Goal: Check status

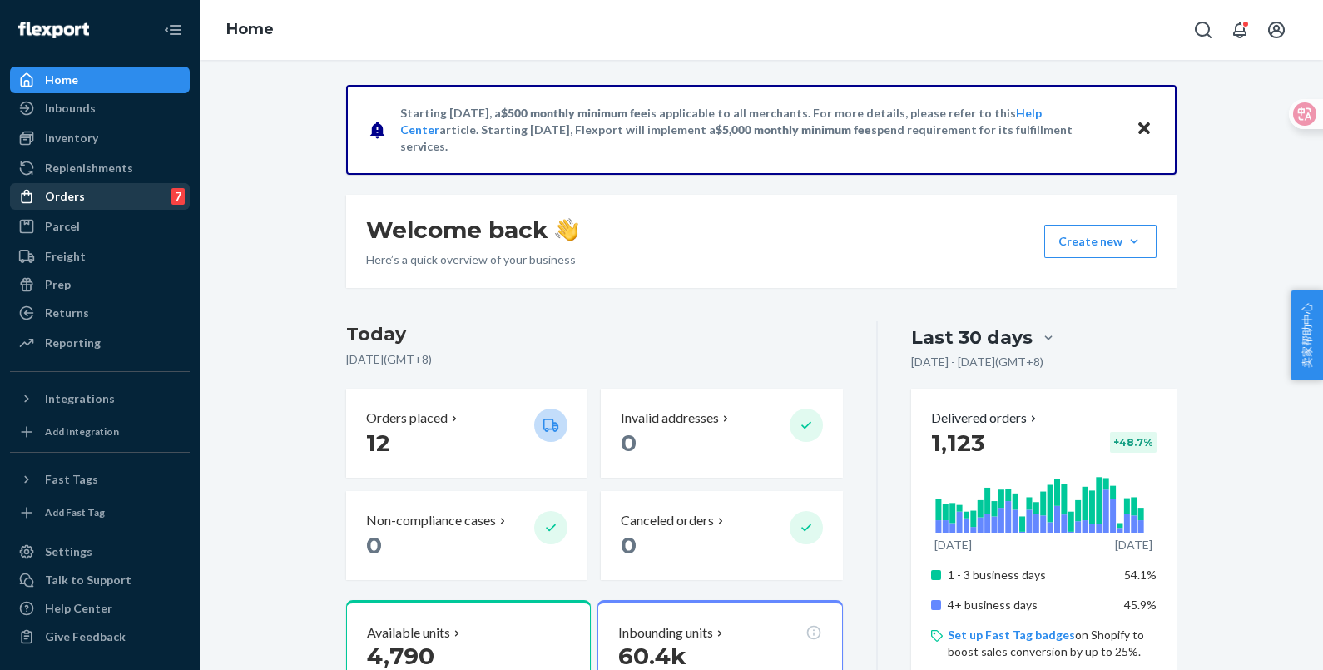
click at [140, 204] on div "Orders 7" at bounding box center [100, 196] width 176 height 23
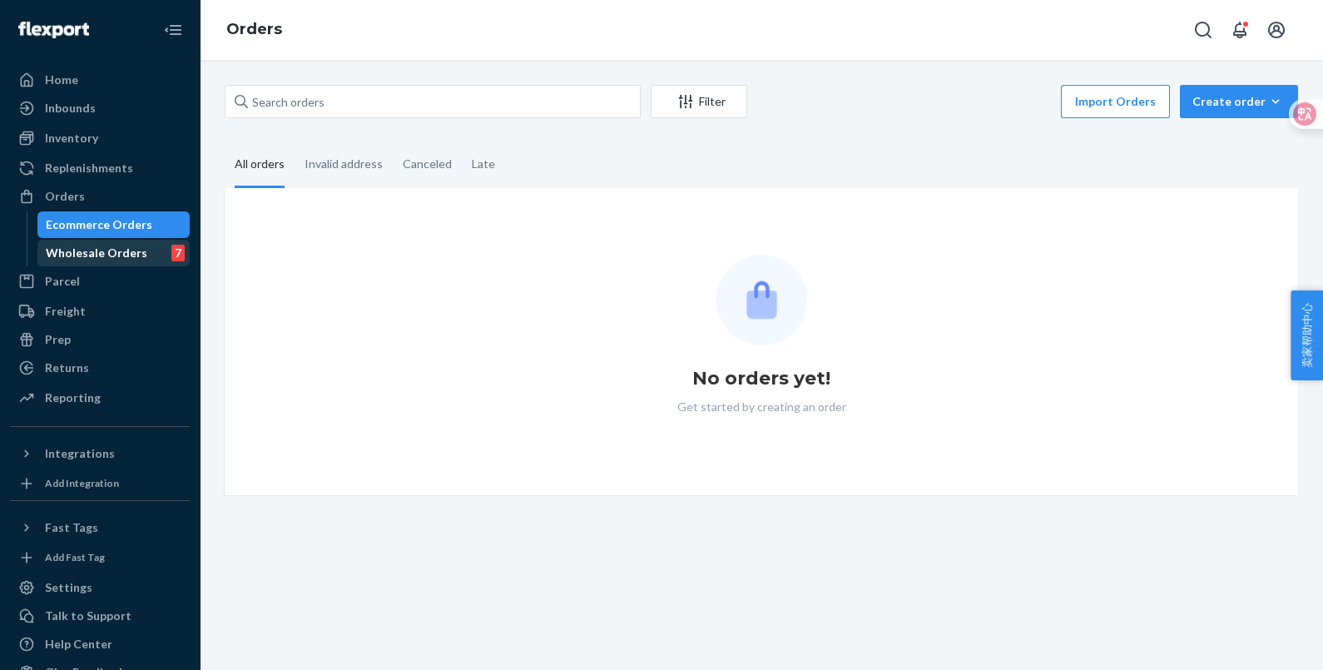
click at [134, 260] on div "Wholesale Orders" at bounding box center [97, 253] width 102 height 17
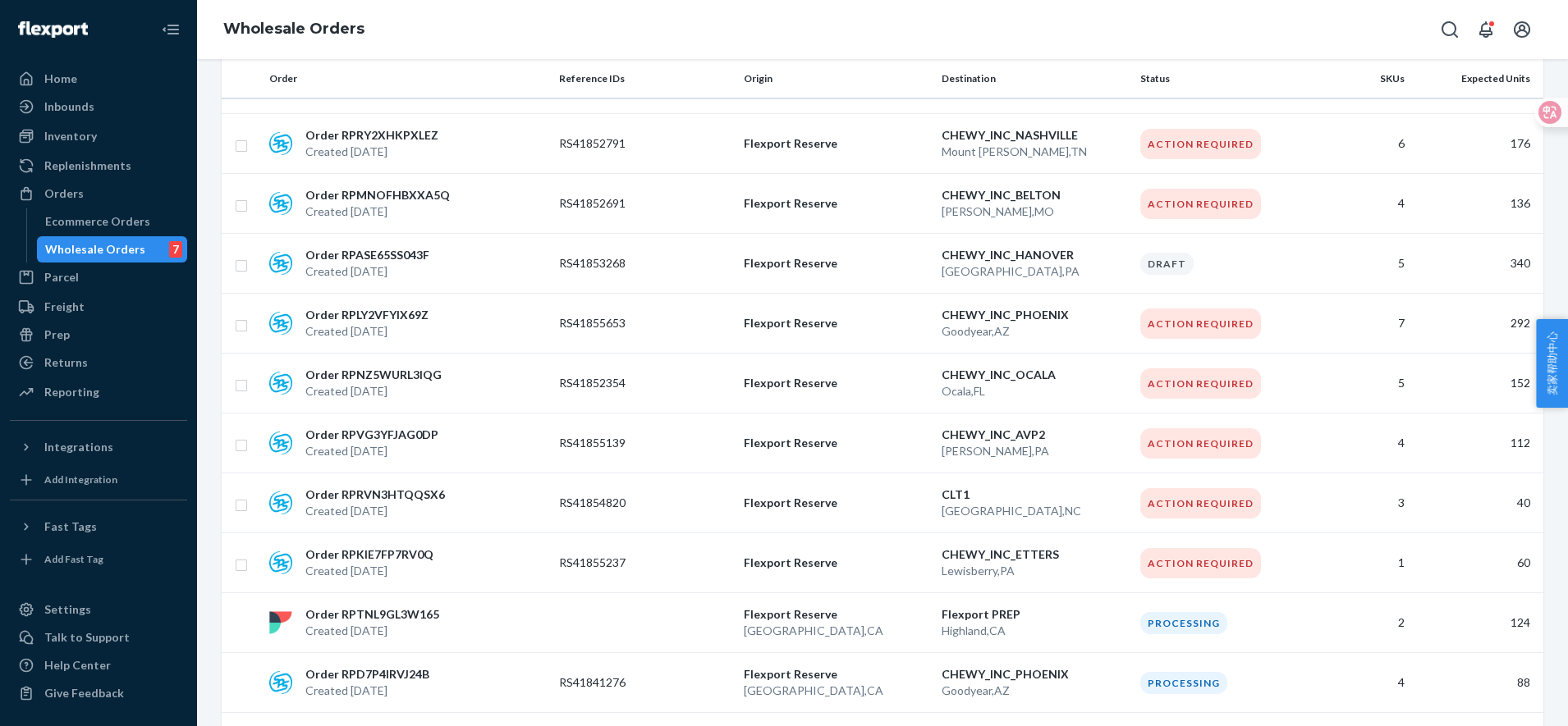
scroll to position [309, 0]
